Goal: Navigation & Orientation: Find specific page/section

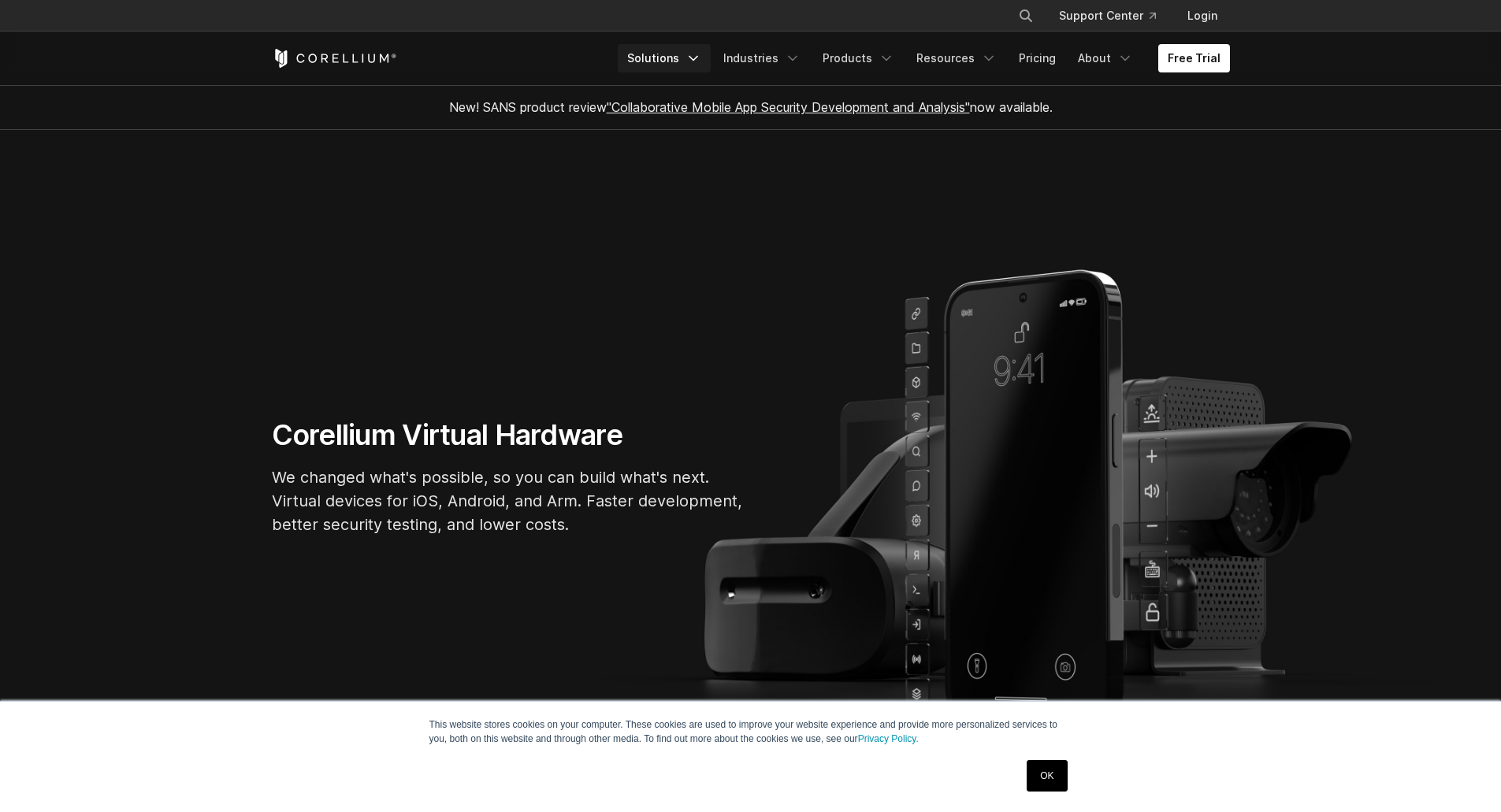
click at [670, 49] on link "Solutions" at bounding box center [664, 58] width 93 height 28
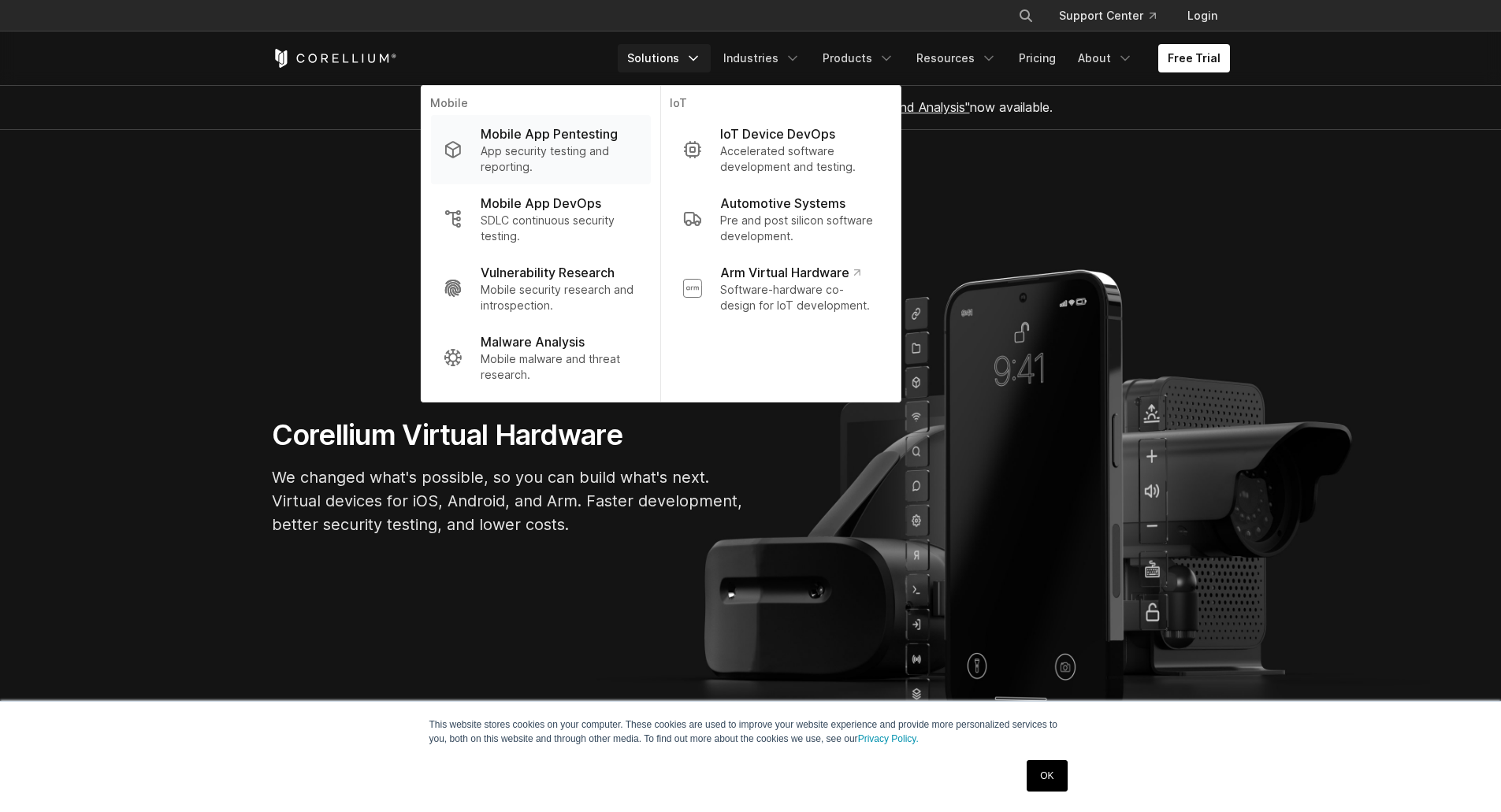
click at [535, 155] on p "App security testing and reporting." at bounding box center [558, 159] width 157 height 32
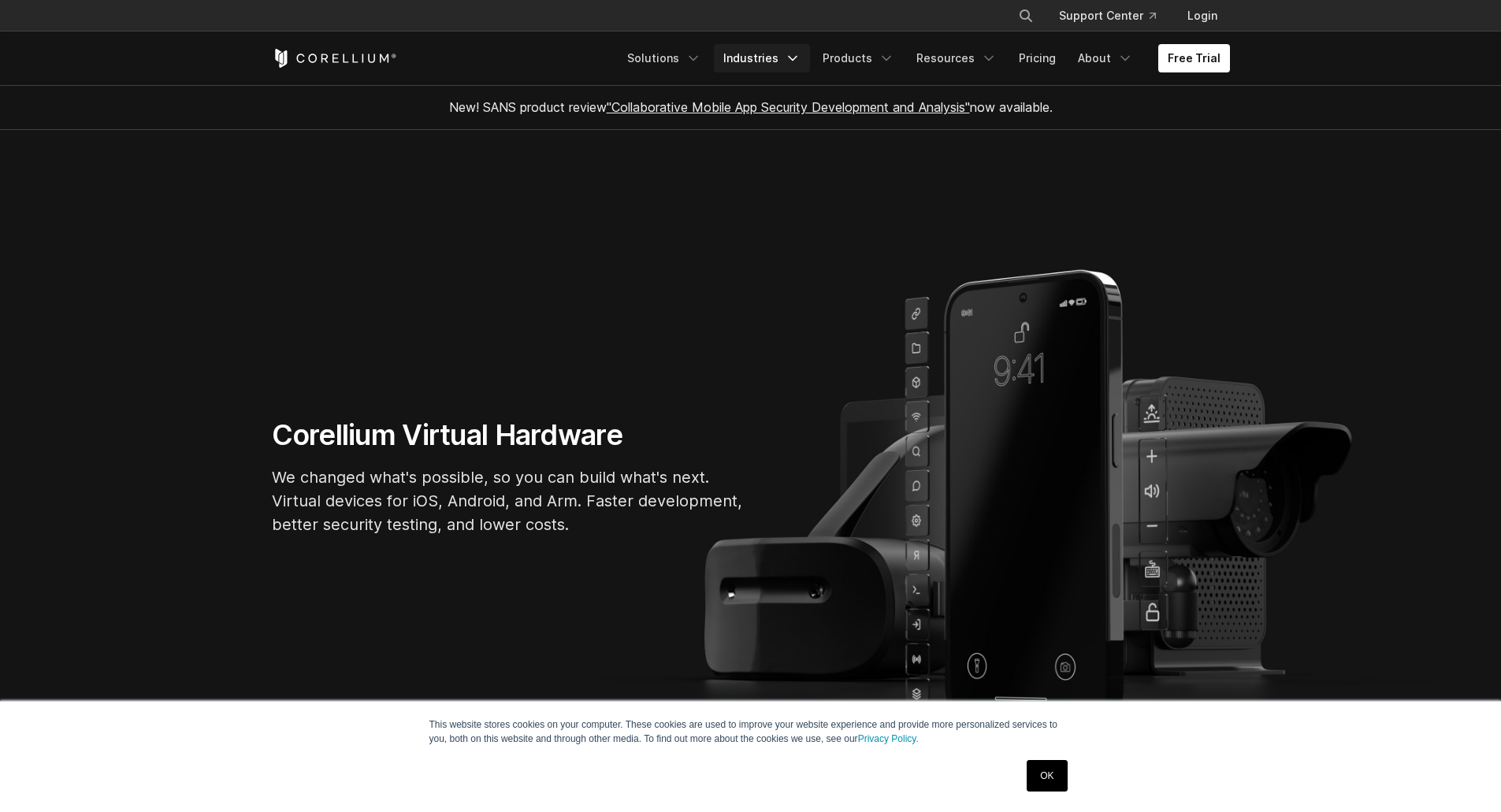
click at [766, 56] on link "Industries" at bounding box center [762, 58] width 96 height 28
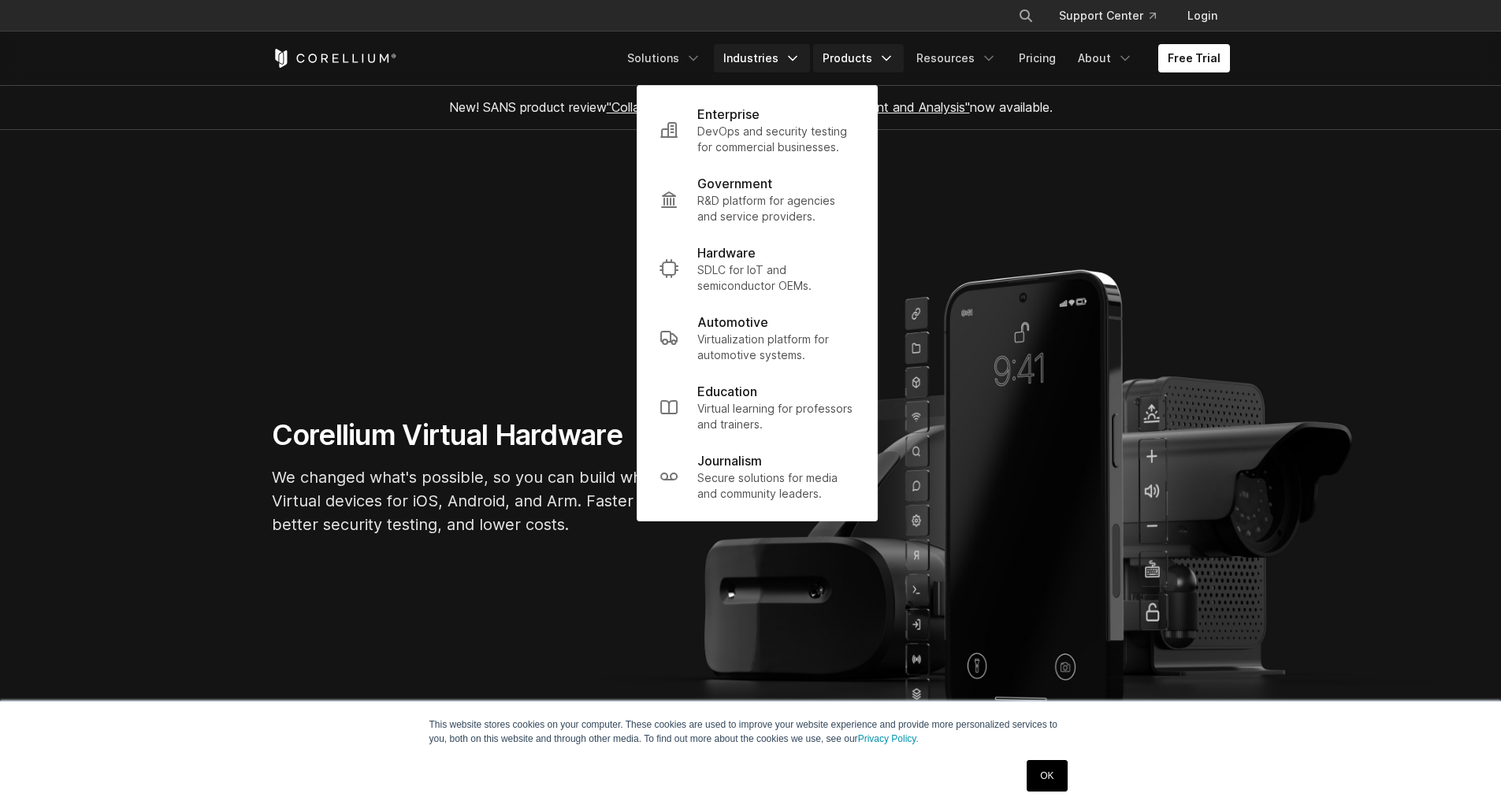
click at [854, 56] on link "Products" at bounding box center [858, 58] width 91 height 28
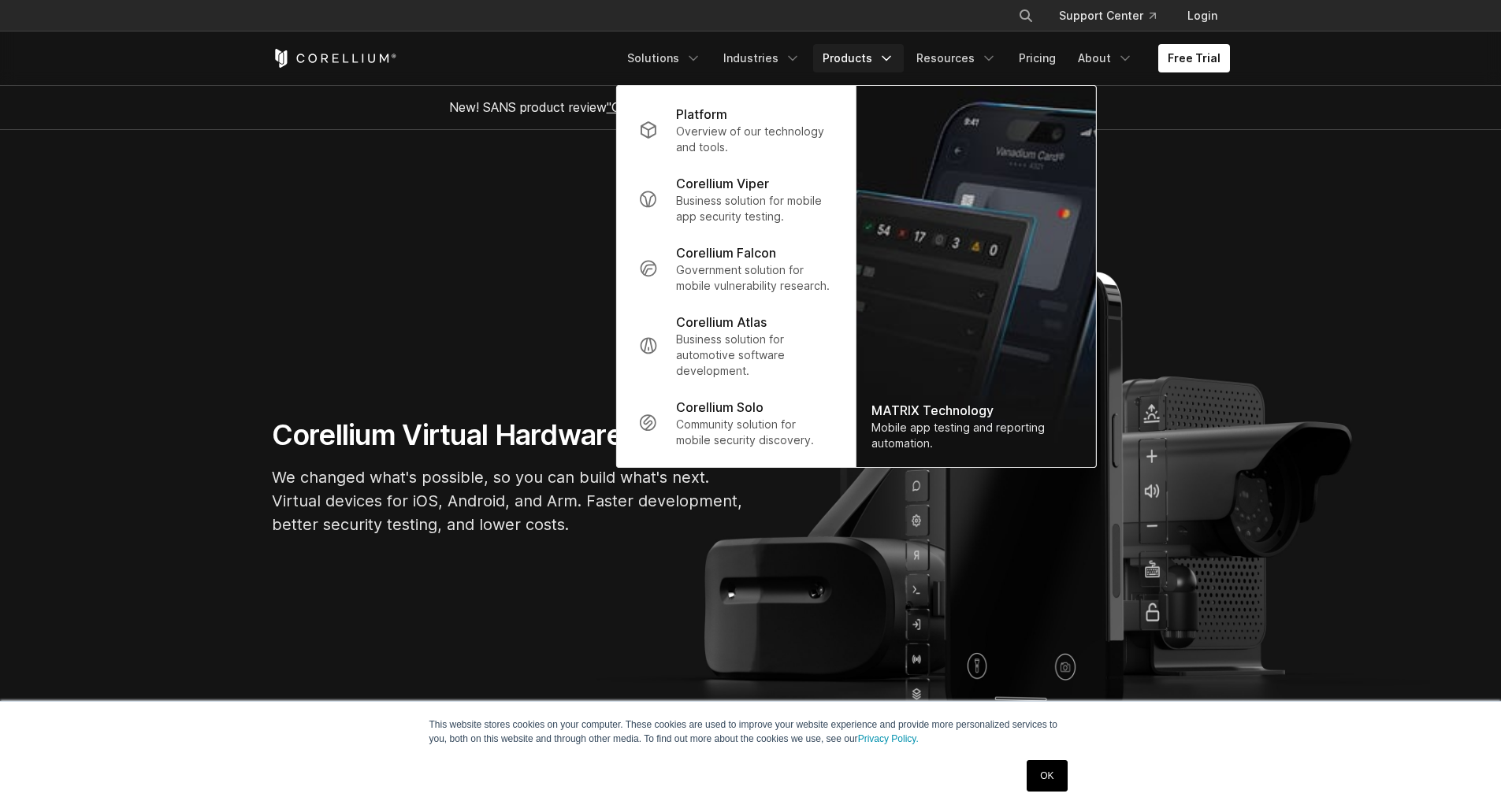
click at [362, 207] on section "Corellium Virtual Hardware We changed what's possible, so you can build what's …" at bounding box center [750, 484] width 1501 height 707
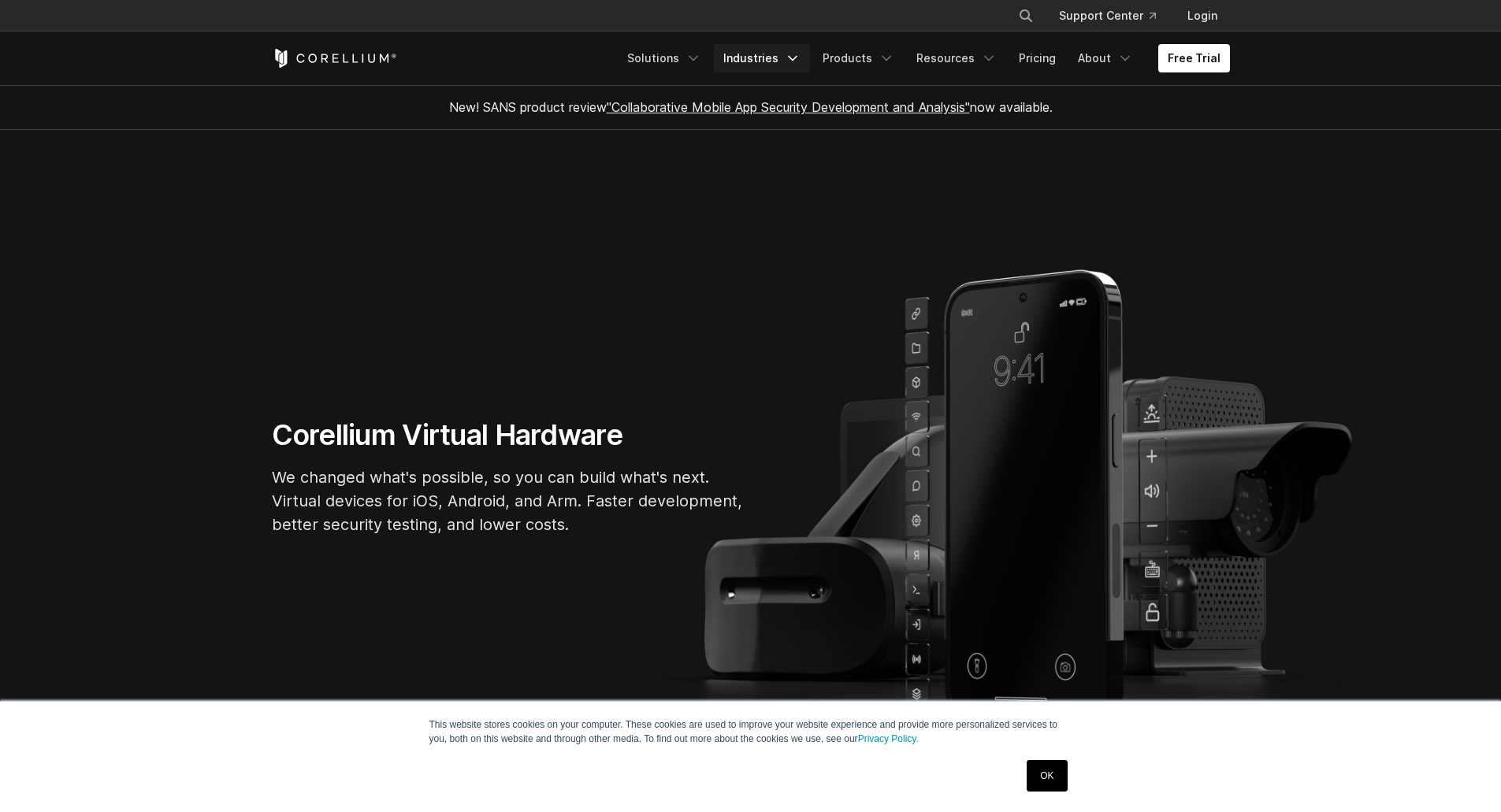
click at [755, 55] on link "Industries" at bounding box center [762, 58] width 96 height 28
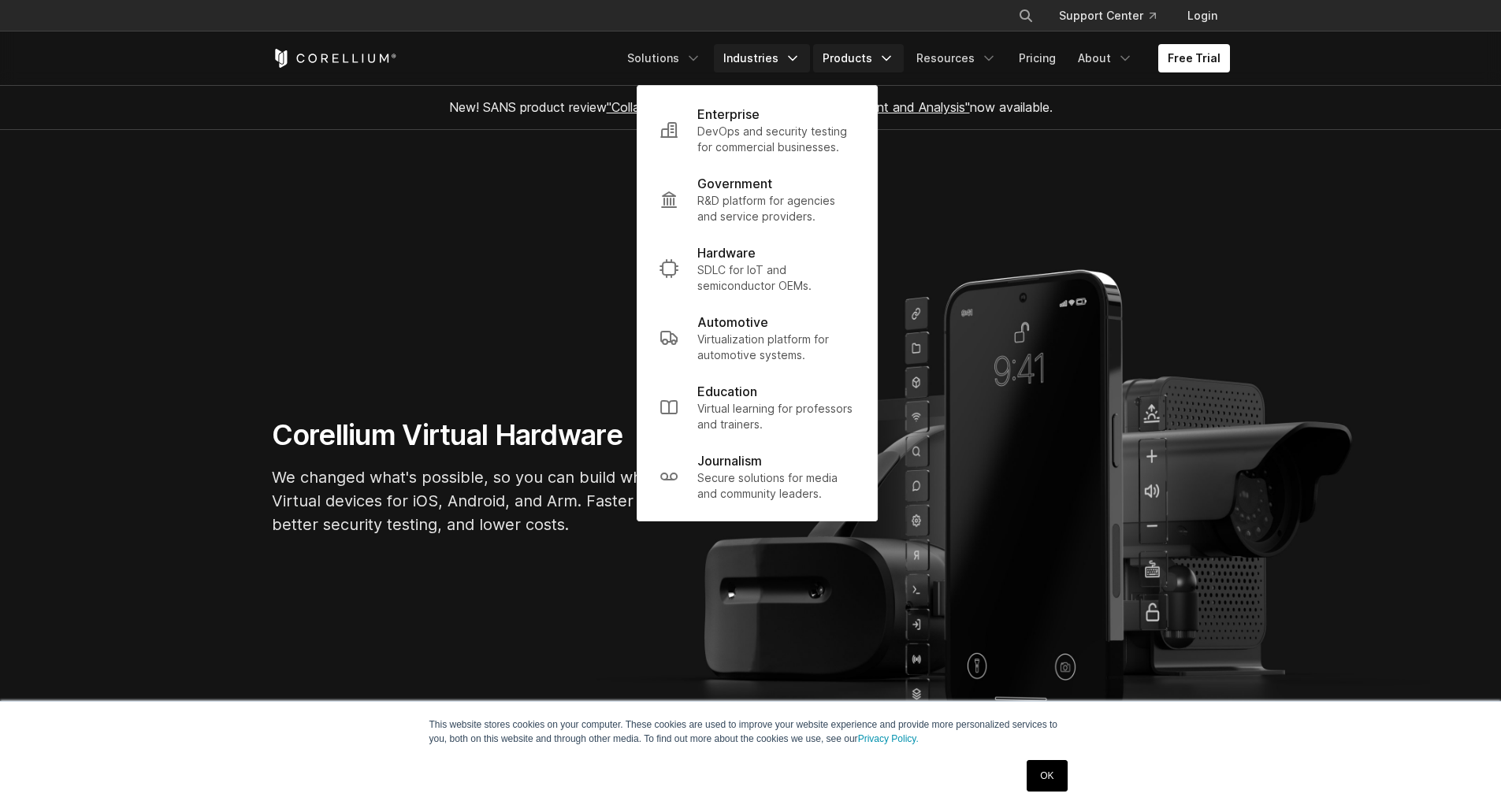
click at [870, 59] on link "Products" at bounding box center [858, 58] width 91 height 28
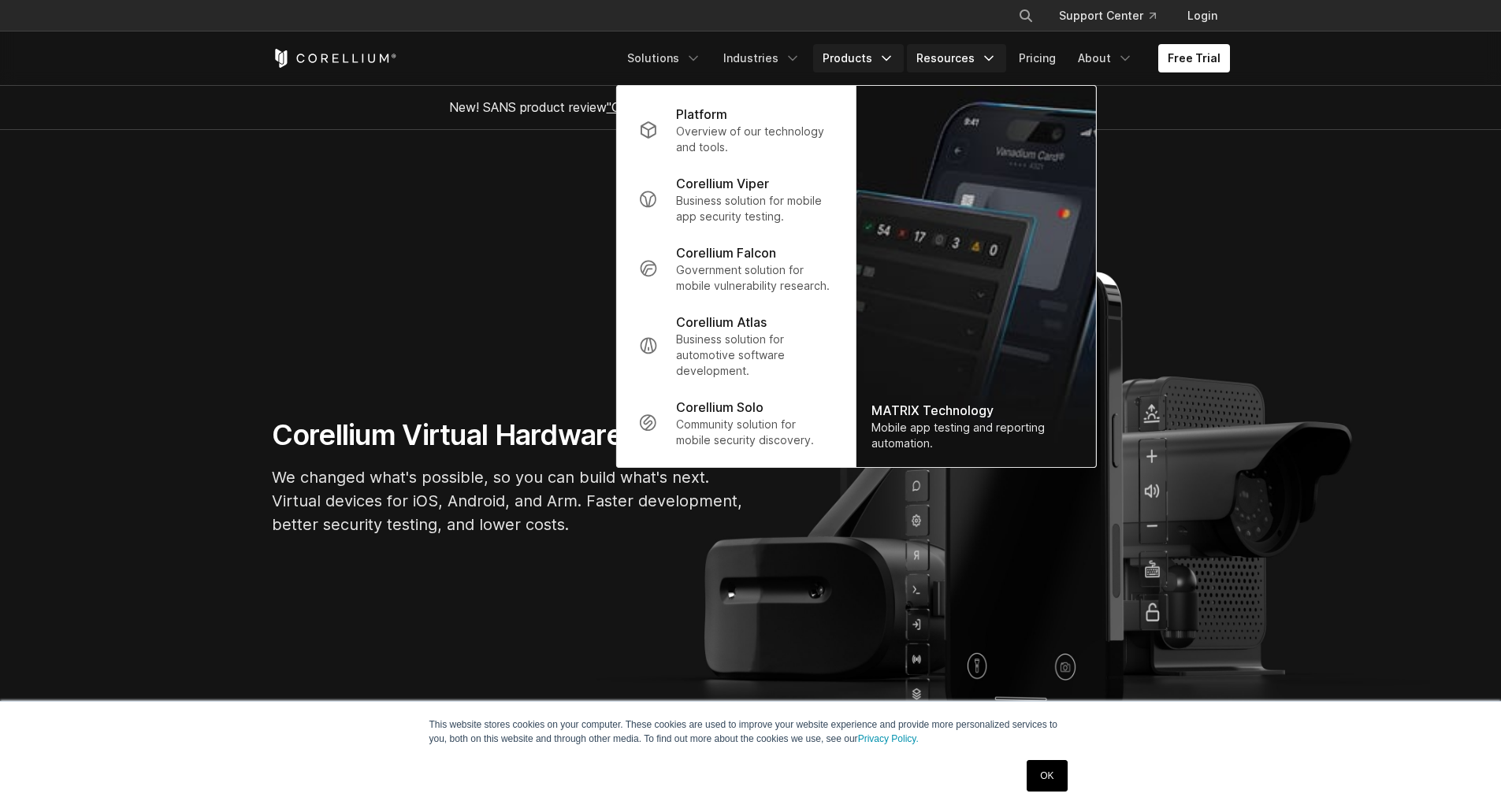
click at [948, 55] on link "Resources" at bounding box center [957, 58] width 99 height 28
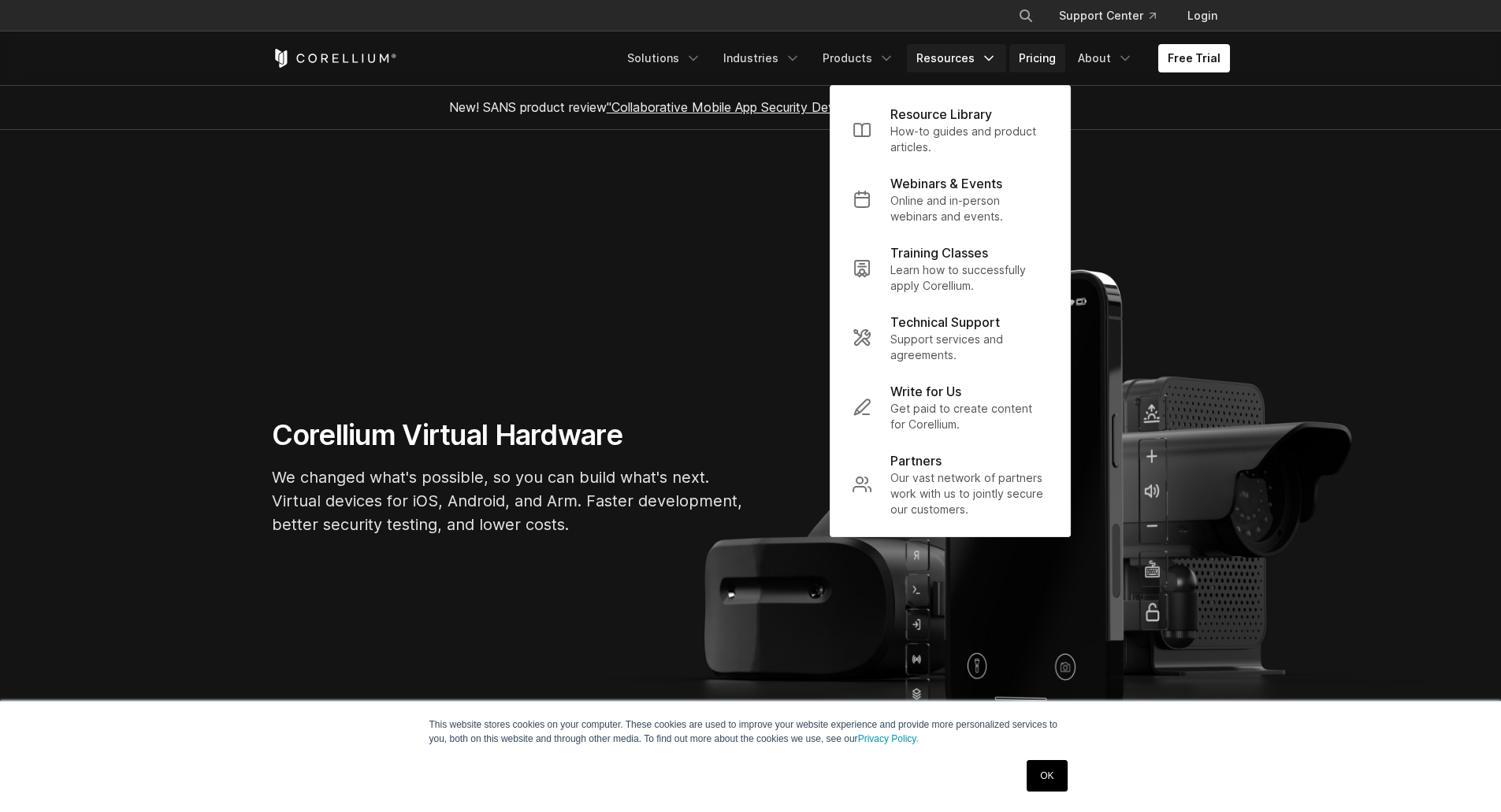
click at [1041, 61] on link "Pricing" at bounding box center [1038, 58] width 56 height 28
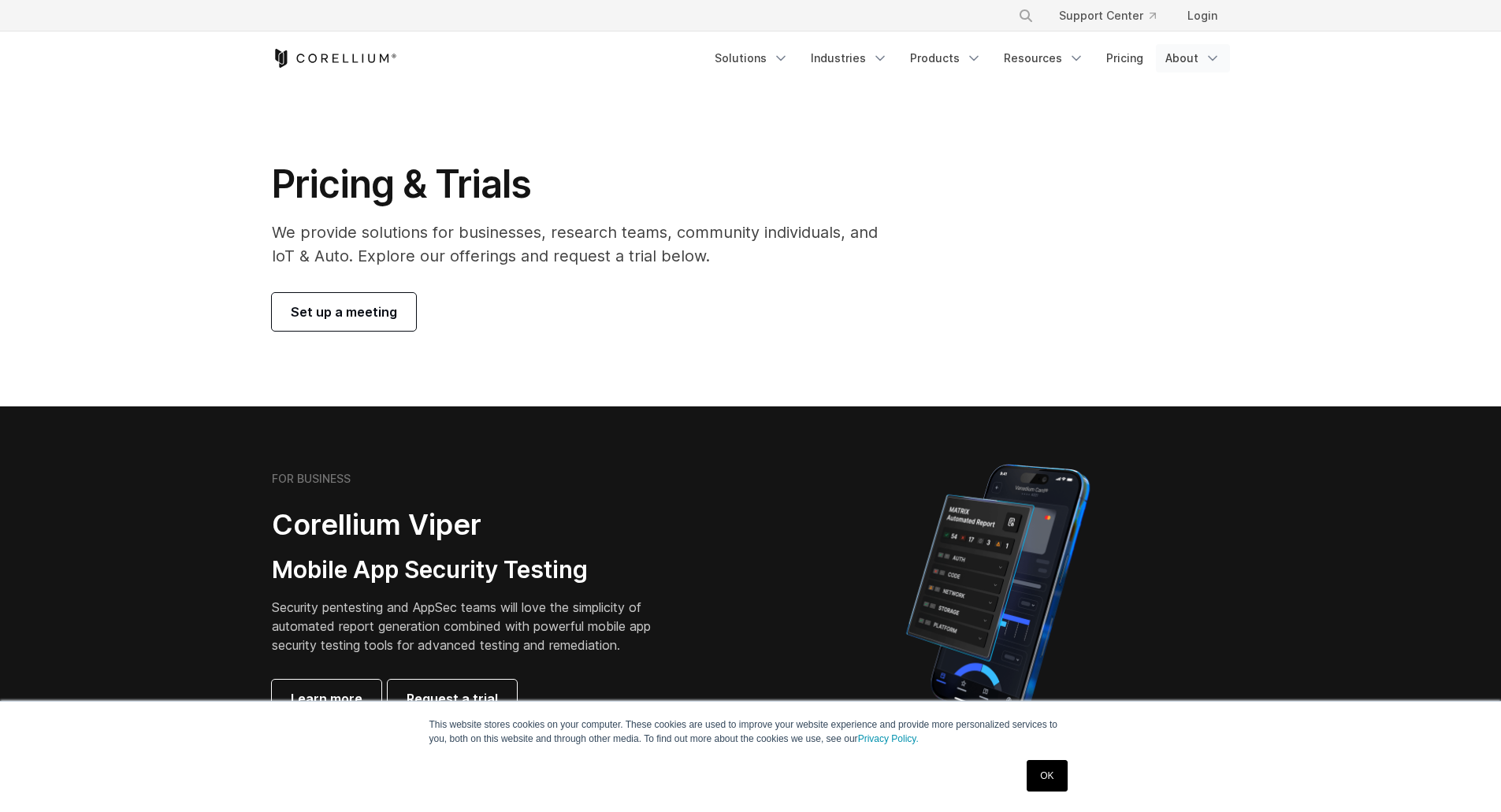
click at [1180, 62] on link "About" at bounding box center [1192, 58] width 74 height 28
click at [1155, 182] on p "Careers" at bounding box center [1163, 184] width 48 height 19
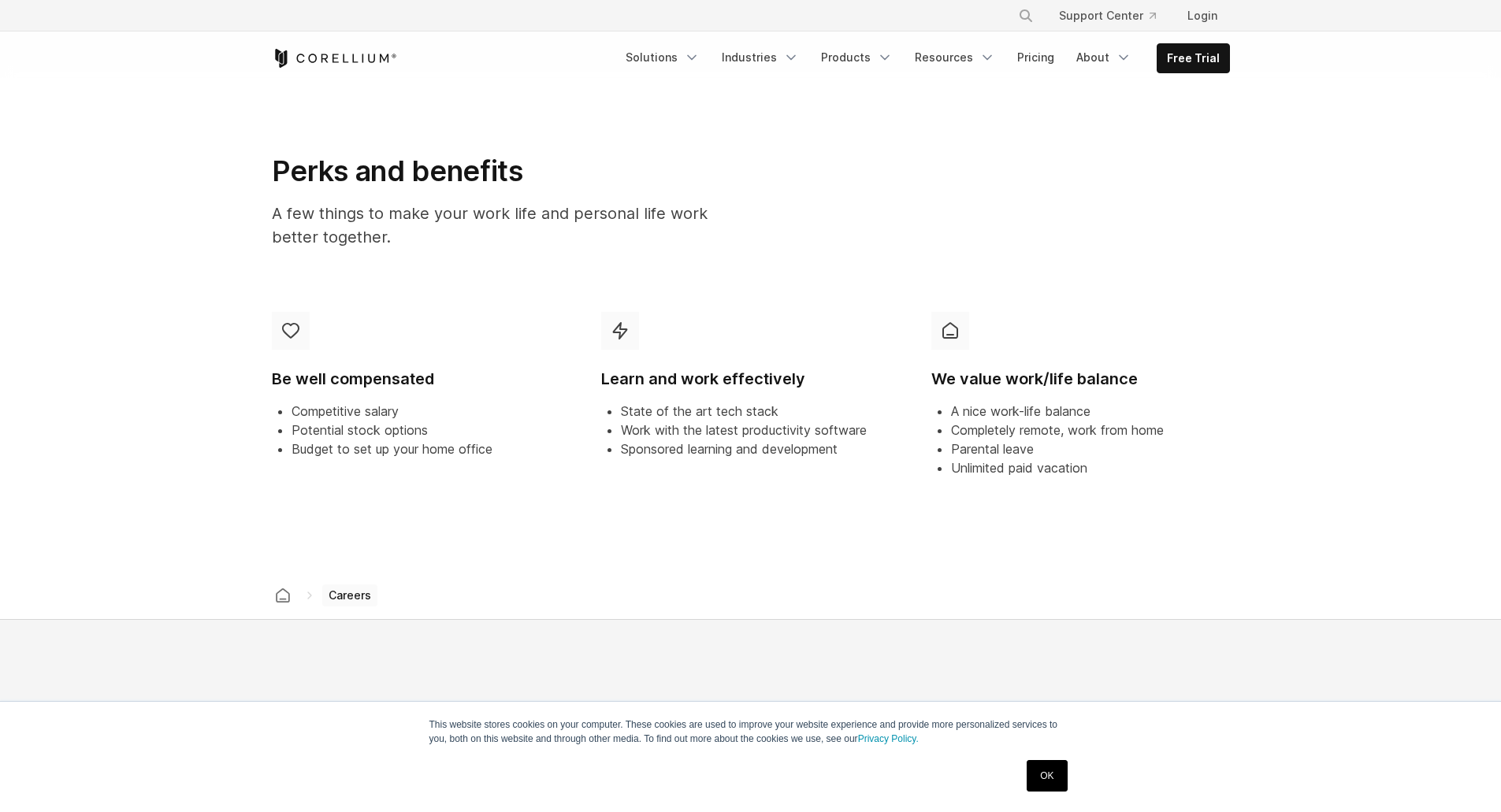
scroll to position [473, 0]
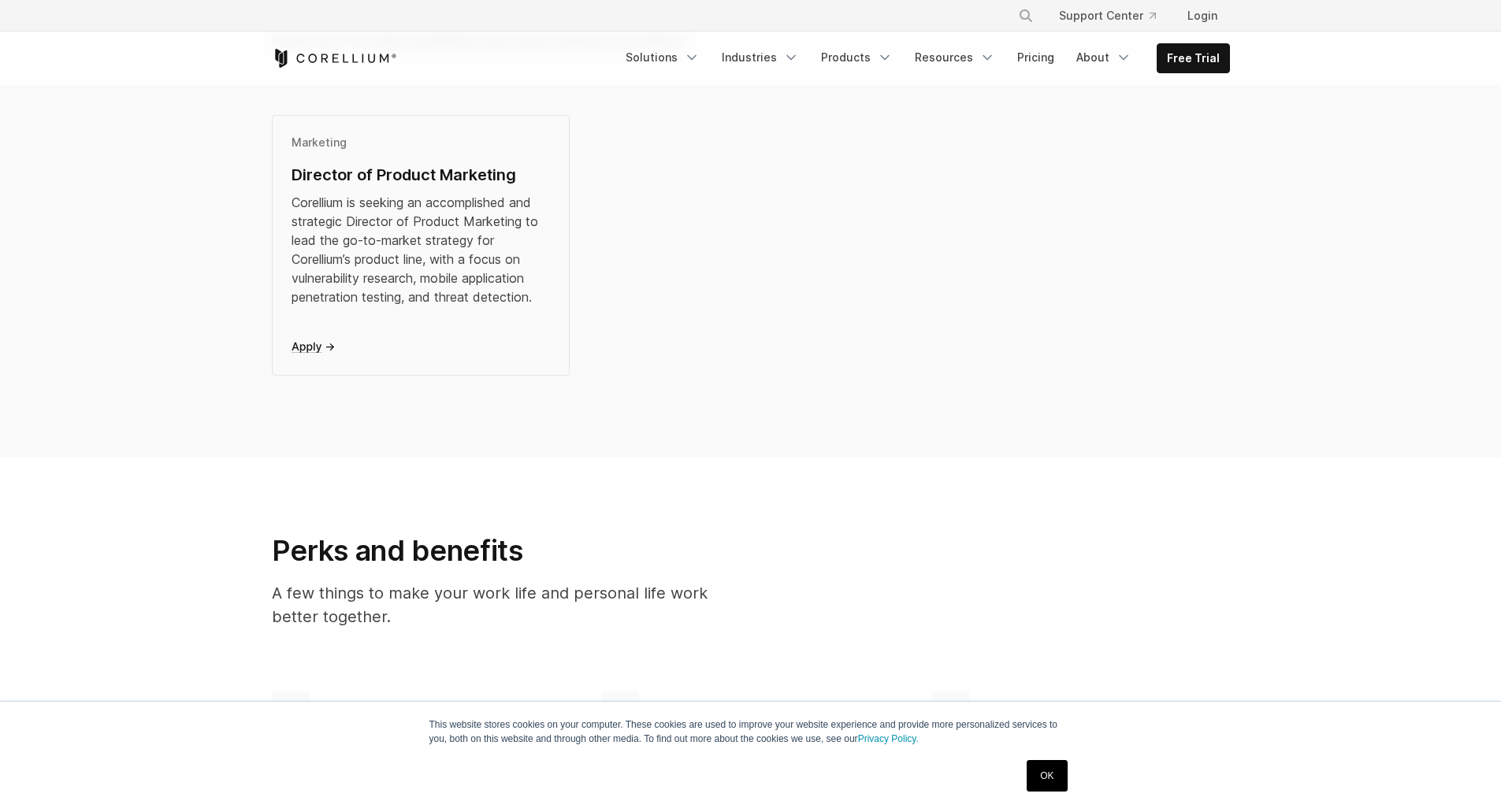
click at [311, 343] on icon at bounding box center [313, 348] width 43 height 11
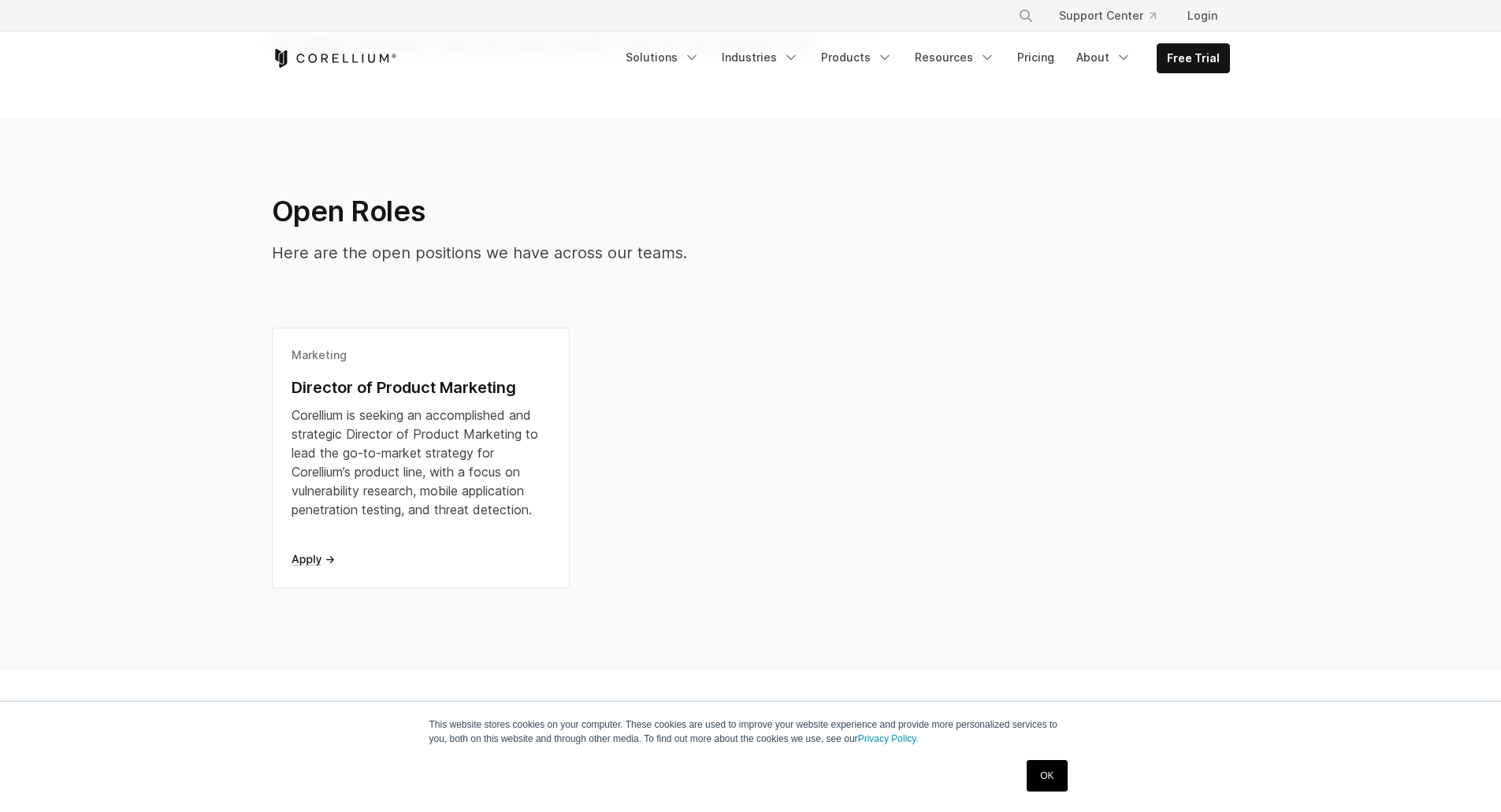
scroll to position [0, 0]
